Goal: Check status

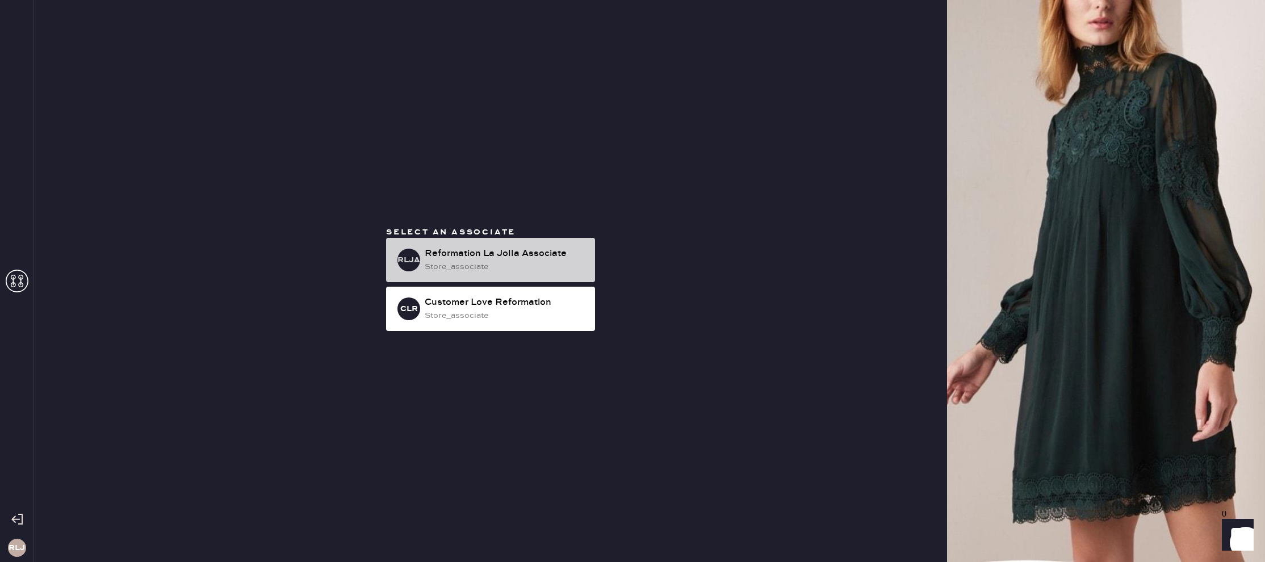
click at [592, 274] on div "RLJA Reformation La Jolla Associate store_associate" at bounding box center [490, 260] width 209 height 44
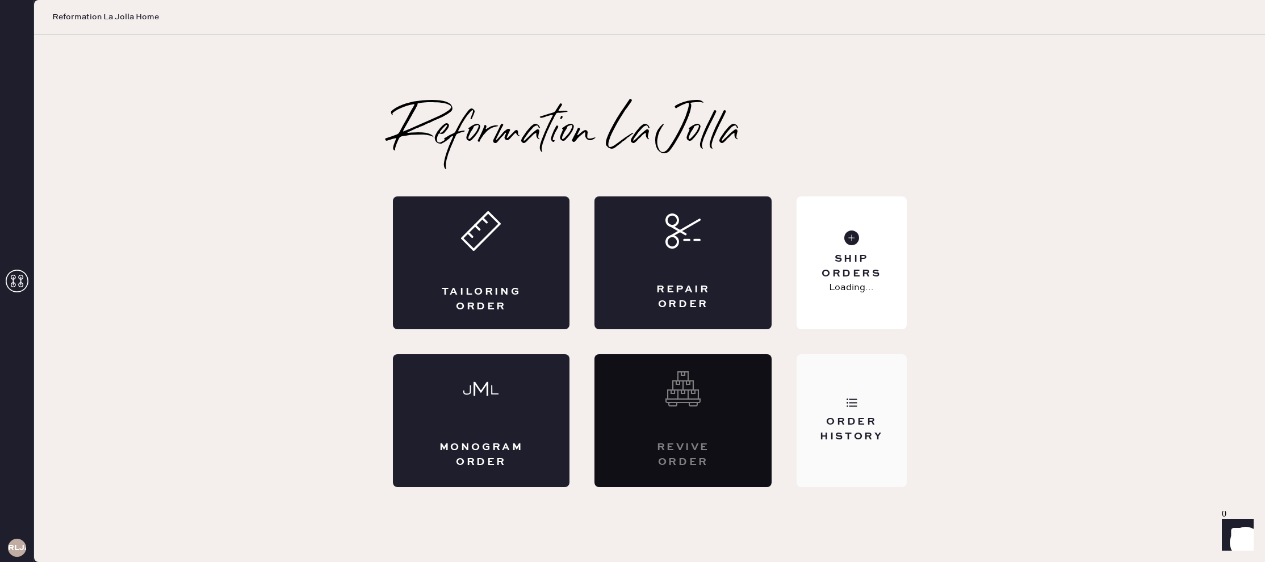
click at [847, 397] on icon at bounding box center [851, 402] width 11 height 11
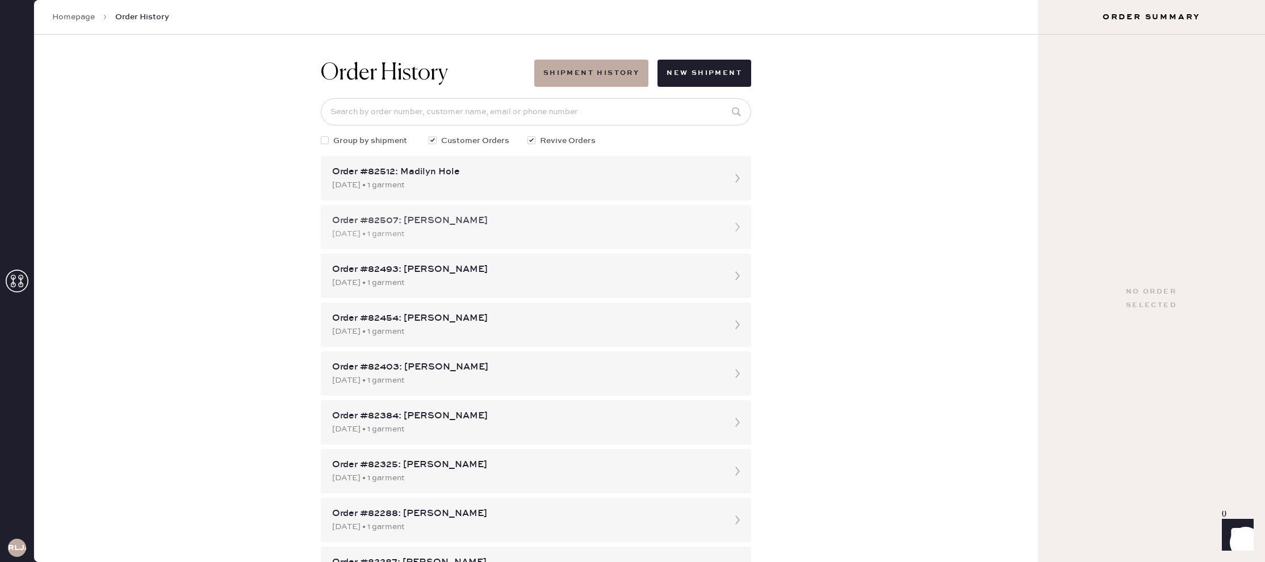
click at [515, 223] on div "Order #82507: [PERSON_NAME]" at bounding box center [525, 221] width 387 height 14
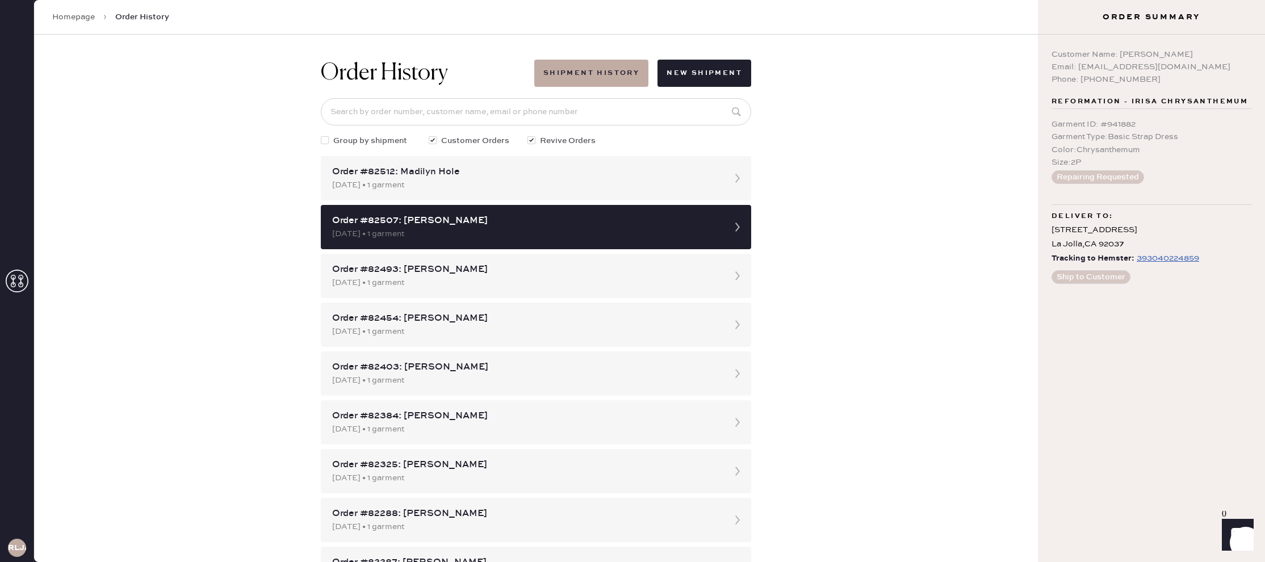
click at [1177, 258] on div "393040224859" at bounding box center [1168, 259] width 62 height 14
drag, startPoint x: 1230, startPoint y: 262, endPoint x: 1028, endPoint y: 259, distance: 202.2
click at [1028, 259] on div "RLJA Homepage Order History Order History Shipment History New Shipment Group b…" at bounding box center [632, 281] width 1265 height 562
click at [1028, 259] on div "Order History Shipment History New Shipment Group by shipment Customer Orders R…" at bounding box center [536, 299] width 1004 height 528
drag, startPoint x: 1202, startPoint y: 261, endPoint x: 1050, endPoint y: 263, distance: 152.8
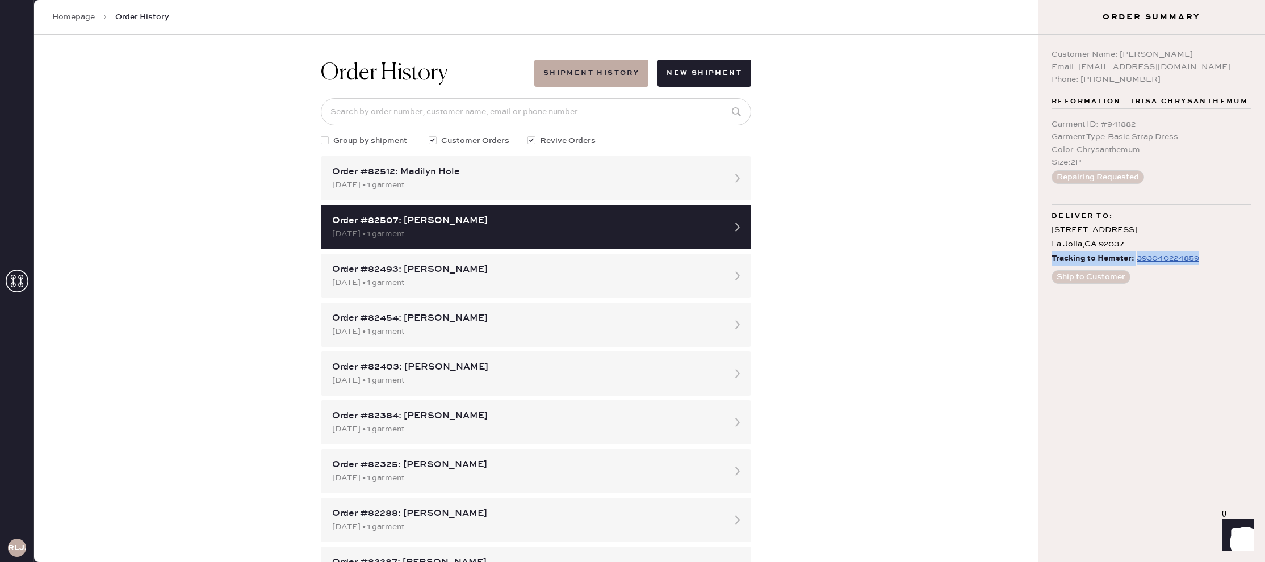
click at [1050, 263] on div "Customer Name: [PERSON_NAME] Email: [EMAIL_ADDRESS][DOMAIN_NAME] Phone: [PHONE_…" at bounding box center [1151, 299] width 227 height 528
copy div "Tracking to Hemster: 393040224859"
